Goal: Task Accomplishment & Management: Use online tool/utility

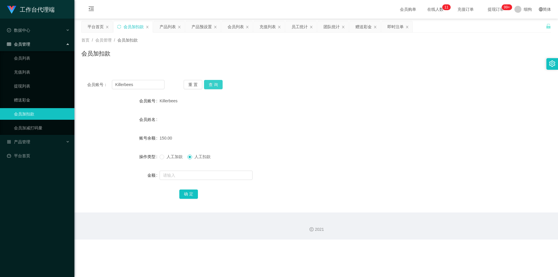
click at [216, 83] on button "查 询" at bounding box center [213, 84] width 19 height 9
click at [216, 83] on div "重 置 查 询" at bounding box center [222, 84] width 77 height 9
click at [216, 83] on button "查 询" at bounding box center [213, 84] width 19 height 9
click at [216, 83] on button "查 询" at bounding box center [216, 84] width 25 height 9
click at [181, 130] on form "会员账号 Killerbees 会员姓名 账号余额 123.00 操作类型 人工加款 人工扣款 金额 确 定" at bounding box center [316, 147] width 470 height 105
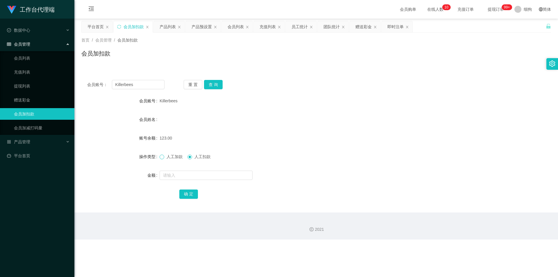
click at [163, 157] on span at bounding box center [162, 157] width 5 height 5
click at [176, 176] on input "text" at bounding box center [206, 175] width 93 height 9
type input "2"
type input "7"
click at [188, 193] on button "确 定" at bounding box center [188, 193] width 19 height 9
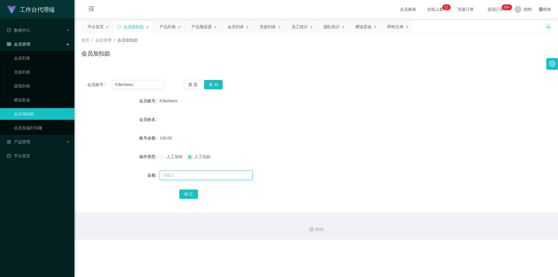
click at [183, 174] on input "text" at bounding box center [206, 175] width 93 height 9
type input "30"
click at [191, 192] on button "确 定" at bounding box center [188, 193] width 19 height 9
click at [191, 178] on input "text" at bounding box center [206, 175] width 93 height 9
drag, startPoint x: 99, startPoint y: 208, endPoint x: 104, endPoint y: 201, distance: 8.3
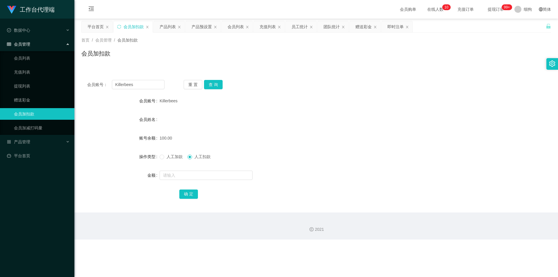
click at [99, 208] on div "会员账号： Killerbees 重 置 查 询 会员账号 Killerbees 会员姓名 账号余额 100.00 操作类型 人工加款 人工扣款 金额 确 定" at bounding box center [316, 143] width 470 height 138
drag, startPoint x: 138, startPoint y: 85, endPoint x: 37, endPoint y: 85, distance: 101.4
click at [37, 85] on section "工作台代理端 数据中心 员工统计 团队统计 会员管理 会员列表 充值列表 提现列表 赠送彩金 会员加扣款 会员加减打码量 产品管理 开奖记录 注单管理 产品列…" at bounding box center [279, 119] width 558 height 239
paste input "Angel0807"
type input "Angel0807"
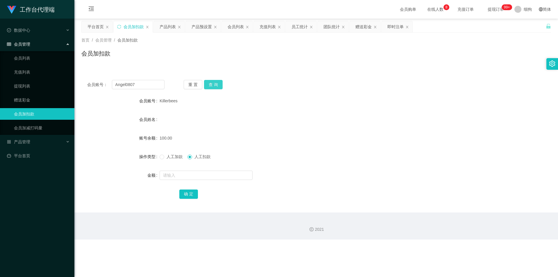
click at [212, 86] on button "查 询" at bounding box center [213, 84] width 19 height 9
click at [212, 86] on div "重 置 查 询" at bounding box center [222, 84] width 77 height 9
click at [171, 176] on input "text" at bounding box center [206, 175] width 93 height 9
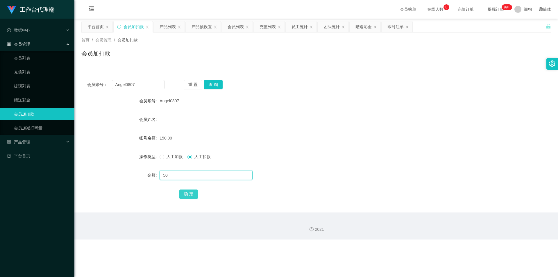
type input "50"
click at [186, 195] on button "确 定" at bounding box center [188, 193] width 19 height 9
click at [301, 121] on div "会员姓名" at bounding box center [316, 120] width 470 height 12
